Goal: Find contact information: Find contact information

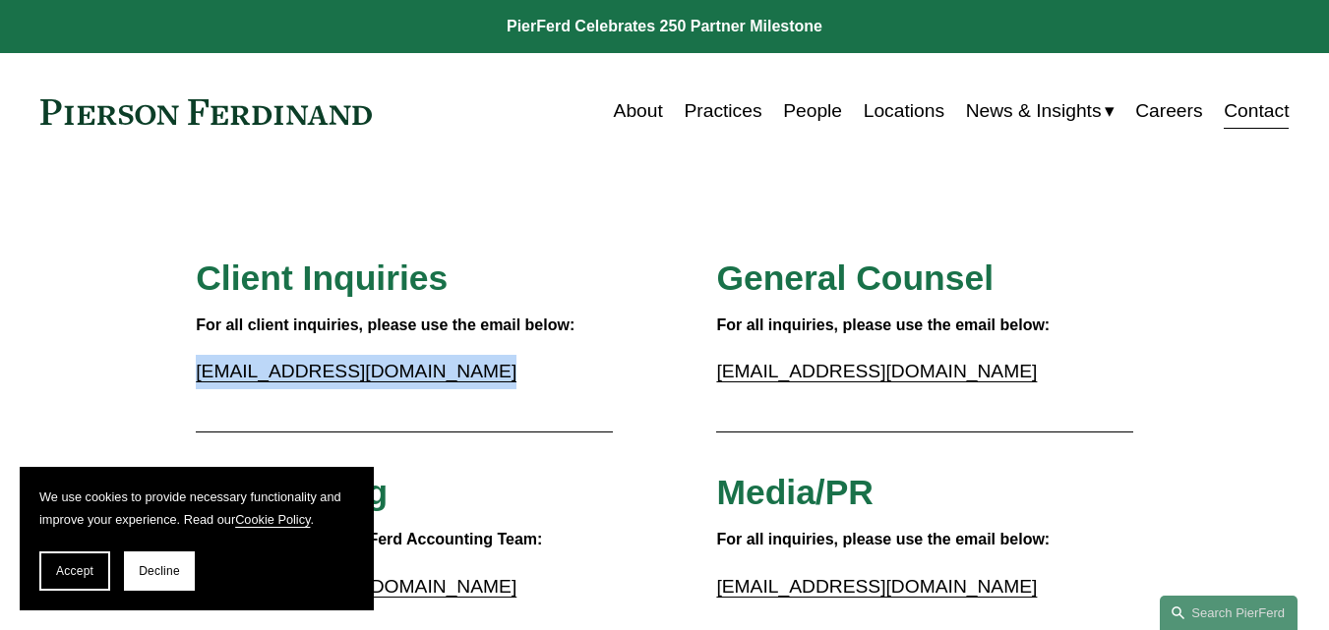
copy div "[EMAIL_ADDRESS][DOMAIN_NAME]"
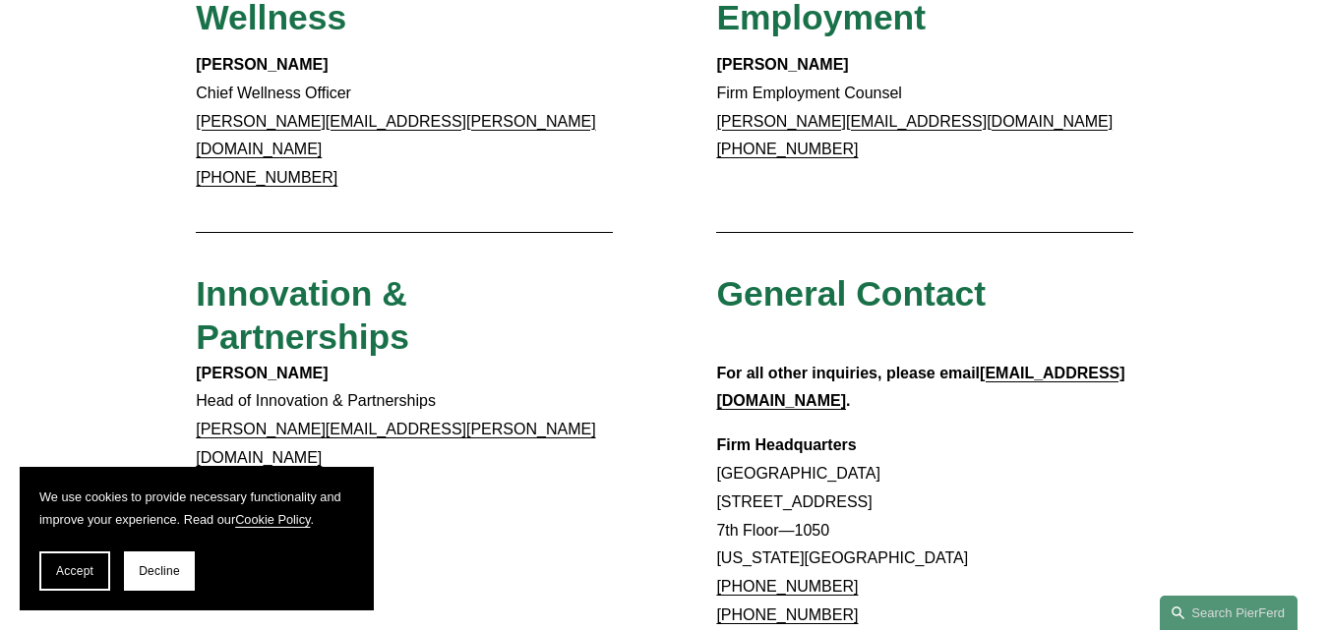
scroll to position [1904, 0]
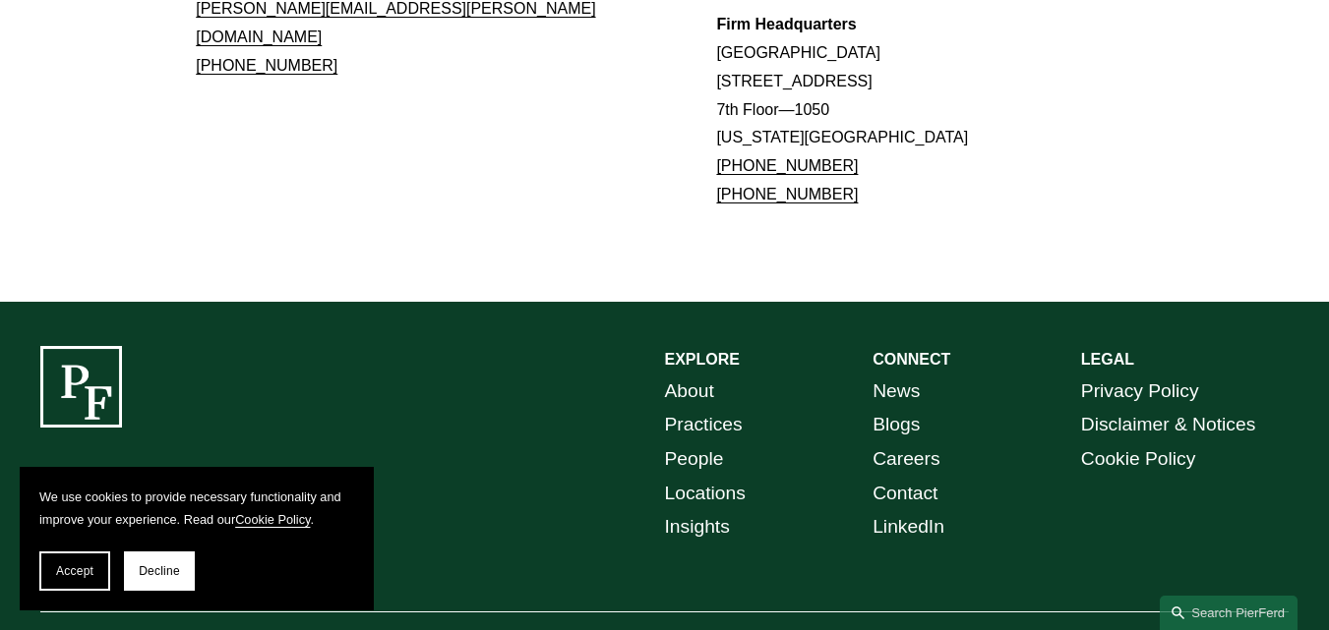
click at [695, 443] on link "People" at bounding box center [694, 460] width 59 height 34
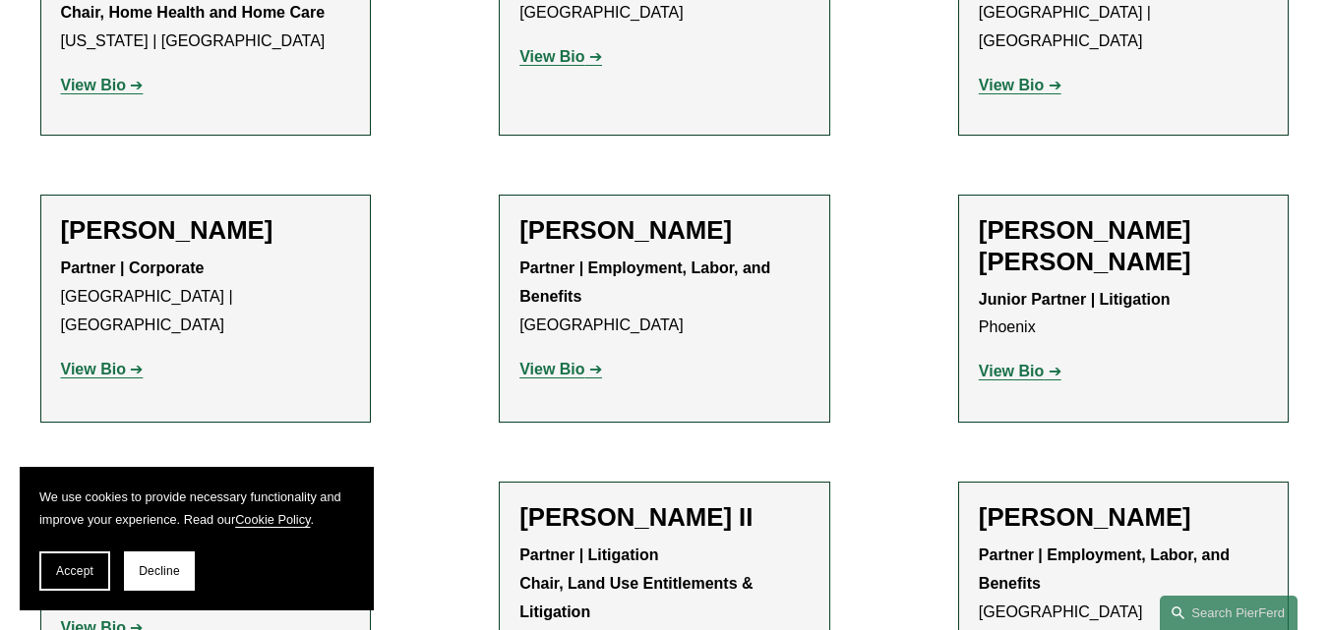
scroll to position [1770, 0]
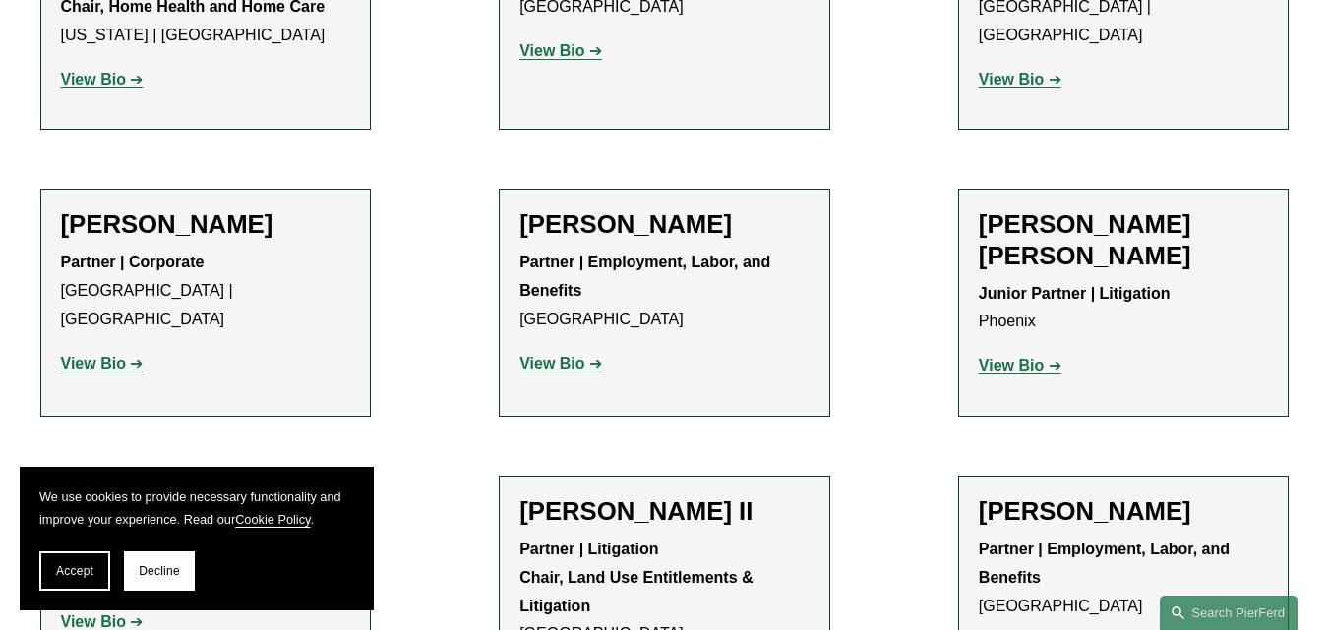
click at [85, 355] on strong "View Bio" at bounding box center [93, 363] width 65 height 17
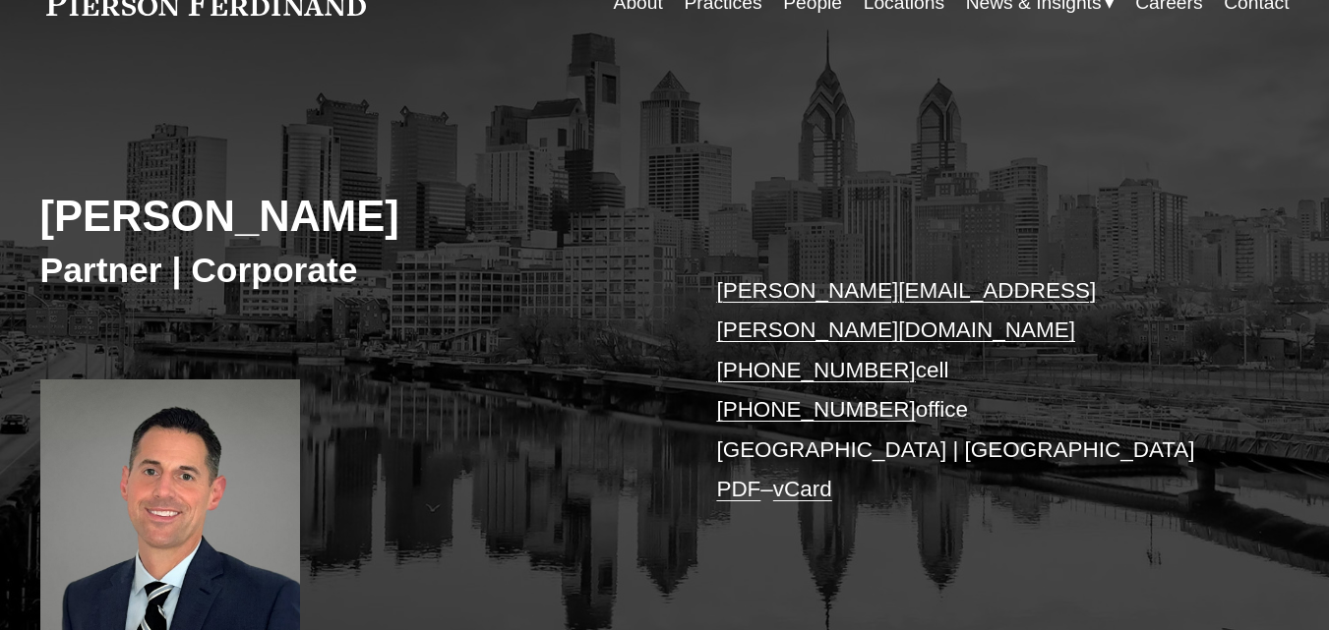
scroll to position [98, 0]
click at [691, 295] on div "Michael C. Barnes Partner | Corporate michael.barnes@pierferd.com +1.856.981.16…" at bounding box center [664, 364] width 1329 height 561
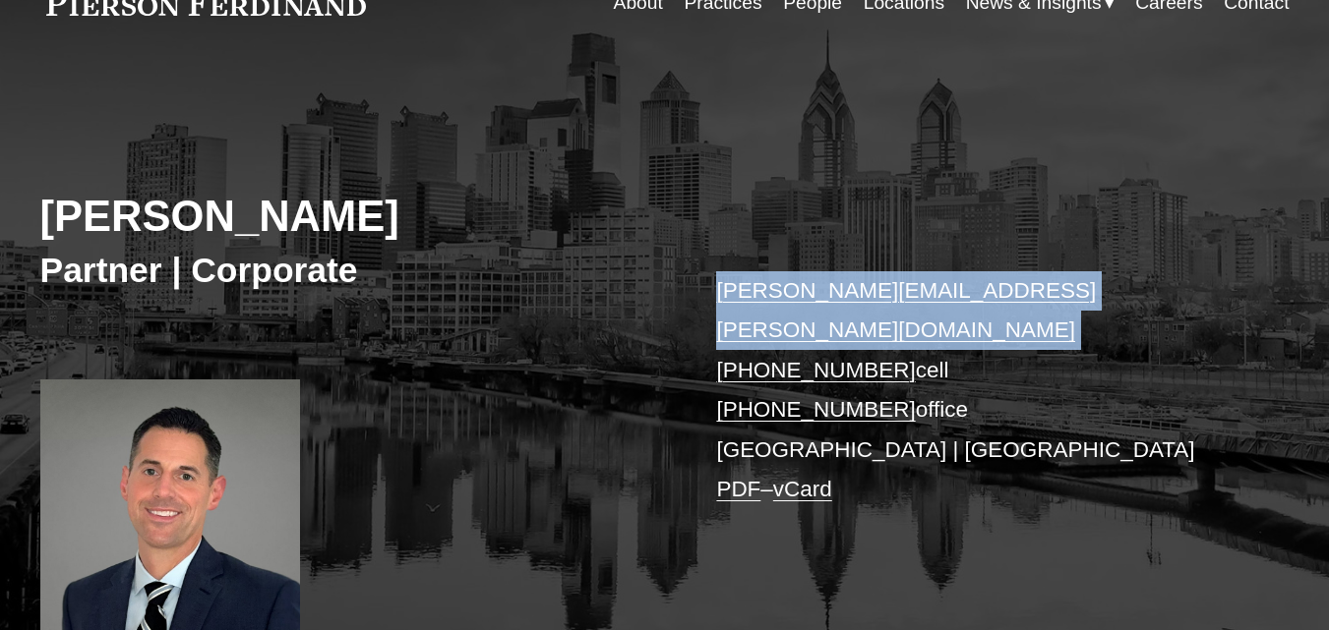
click at [691, 295] on div "Michael C. Barnes Partner | Corporate michael.barnes@pierferd.com +1.856.981.16…" at bounding box center [664, 364] width 1329 height 561
copy link "michael.barnes@pierferd.com"
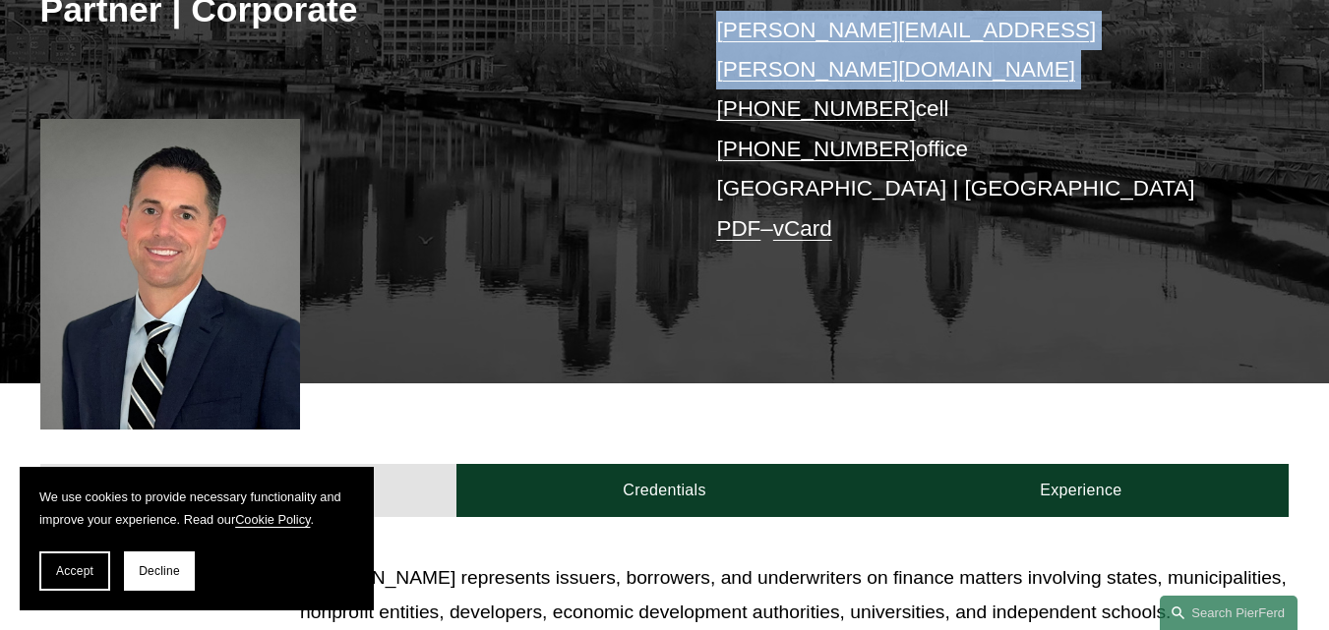
scroll to position [502, 0]
